Goal: Entertainment & Leisure: Browse casually

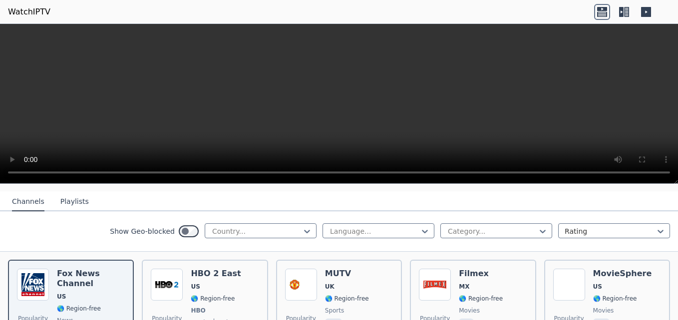
scroll to position [101, 0]
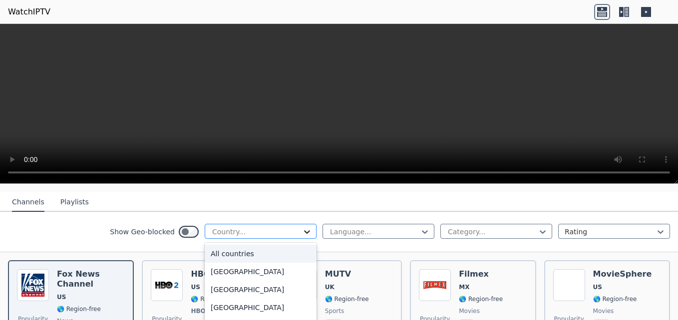
click at [302, 227] on icon at bounding box center [307, 232] width 10 height 10
type input "***"
click at [233, 249] on div "[GEOGRAPHIC_DATA]" at bounding box center [261, 254] width 112 height 18
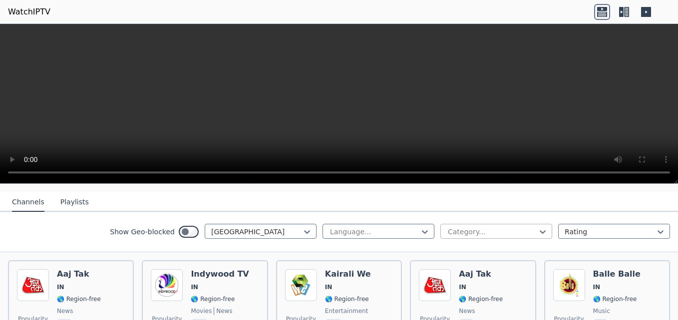
click at [490, 227] on div at bounding box center [492, 232] width 91 height 10
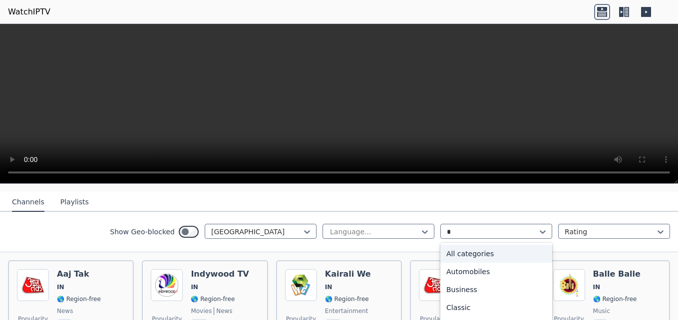
type input "**"
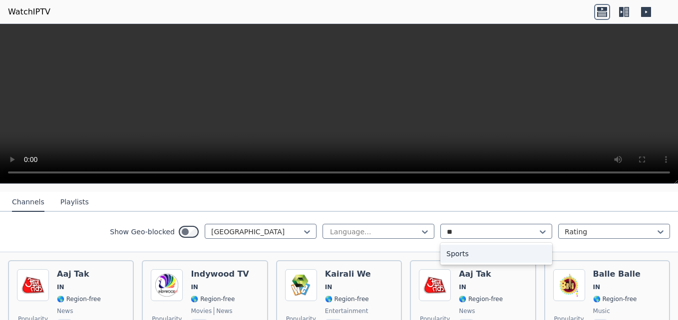
click at [454, 246] on div "Sports" at bounding box center [496, 254] width 112 height 18
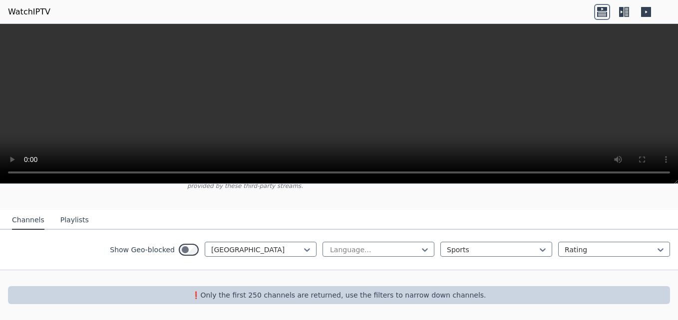
scroll to position [75, 0]
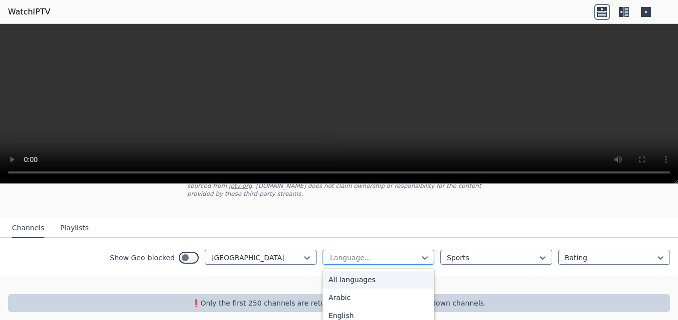
click at [405, 253] on div at bounding box center [374, 258] width 91 height 10
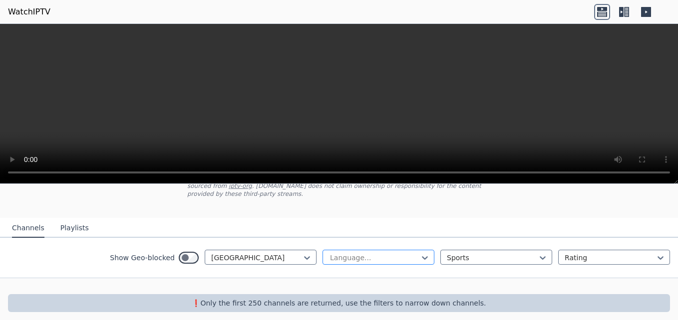
click at [405, 253] on div at bounding box center [374, 258] width 91 height 10
click at [441, 238] on div "Show Geo-blocked India Language... Sports Rating" at bounding box center [339, 258] width 678 height 40
click at [302, 253] on icon at bounding box center [307, 258] width 10 height 10
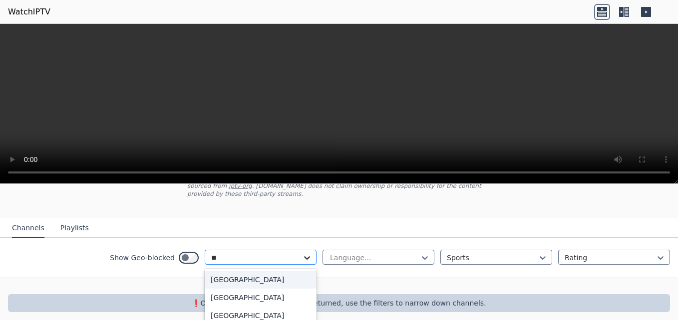
type input "*"
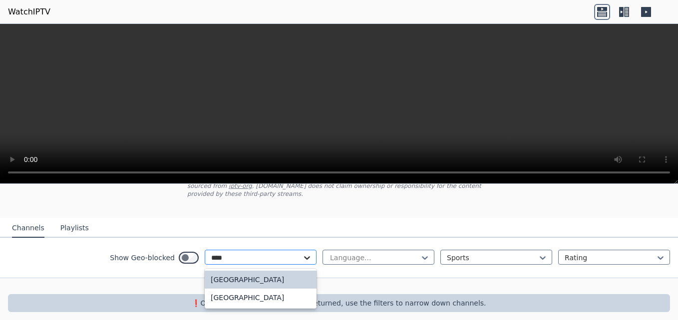
type input "*****"
click at [273, 272] on div "[GEOGRAPHIC_DATA]" at bounding box center [261, 280] width 112 height 18
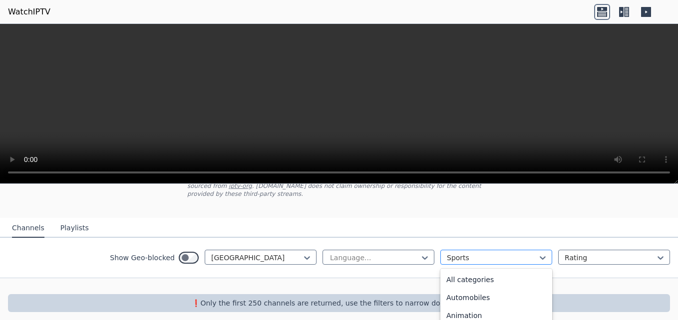
click at [516, 253] on div at bounding box center [492, 258] width 91 height 10
click at [485, 277] on div "All categories" at bounding box center [496, 280] width 112 height 18
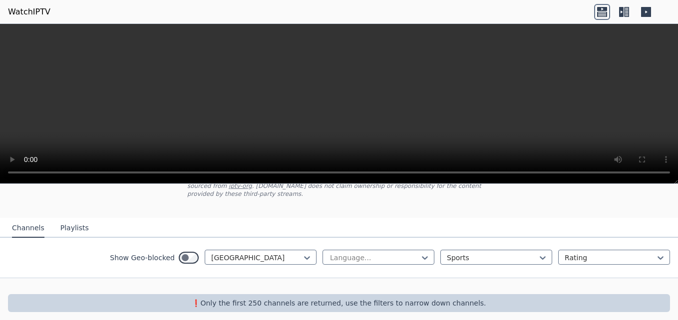
click at [485, 279] on div at bounding box center [339, 287] width 678 height 16
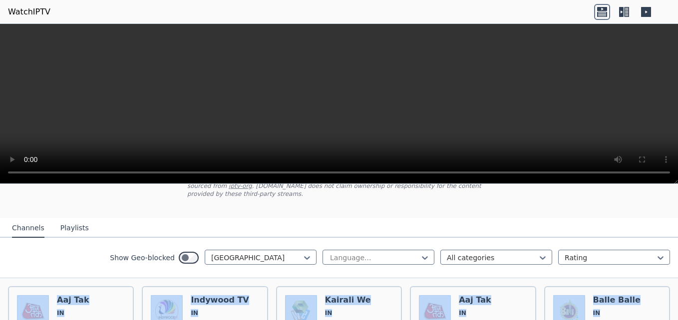
drag, startPoint x: 485, startPoint y: 277, endPoint x: 446, endPoint y: 271, distance: 40.0
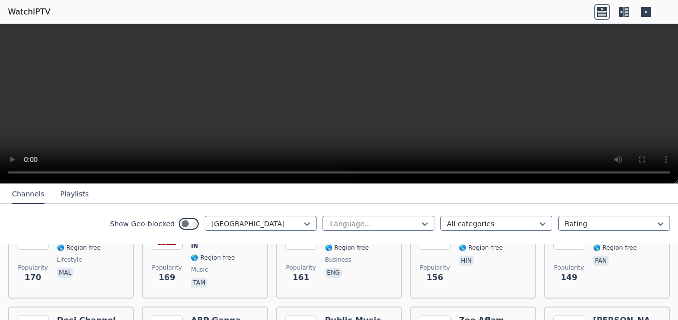
scroll to position [448, 0]
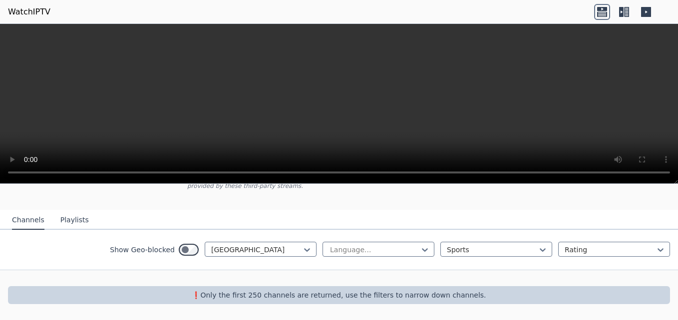
scroll to position [75, 0]
